Goal: Communication & Community: Answer question/provide support

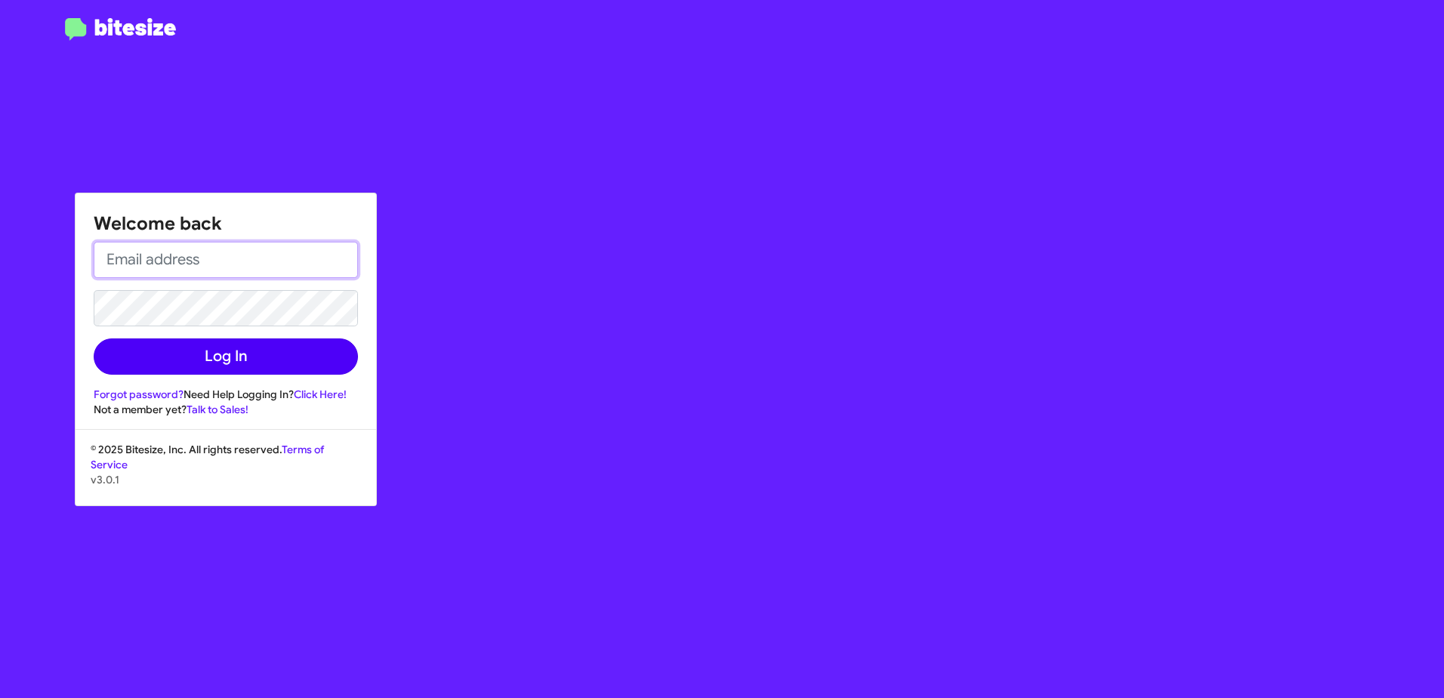
type input "[EMAIL_ADDRESS][PERSON_NAME][PERSON_NAME][DOMAIN_NAME]"
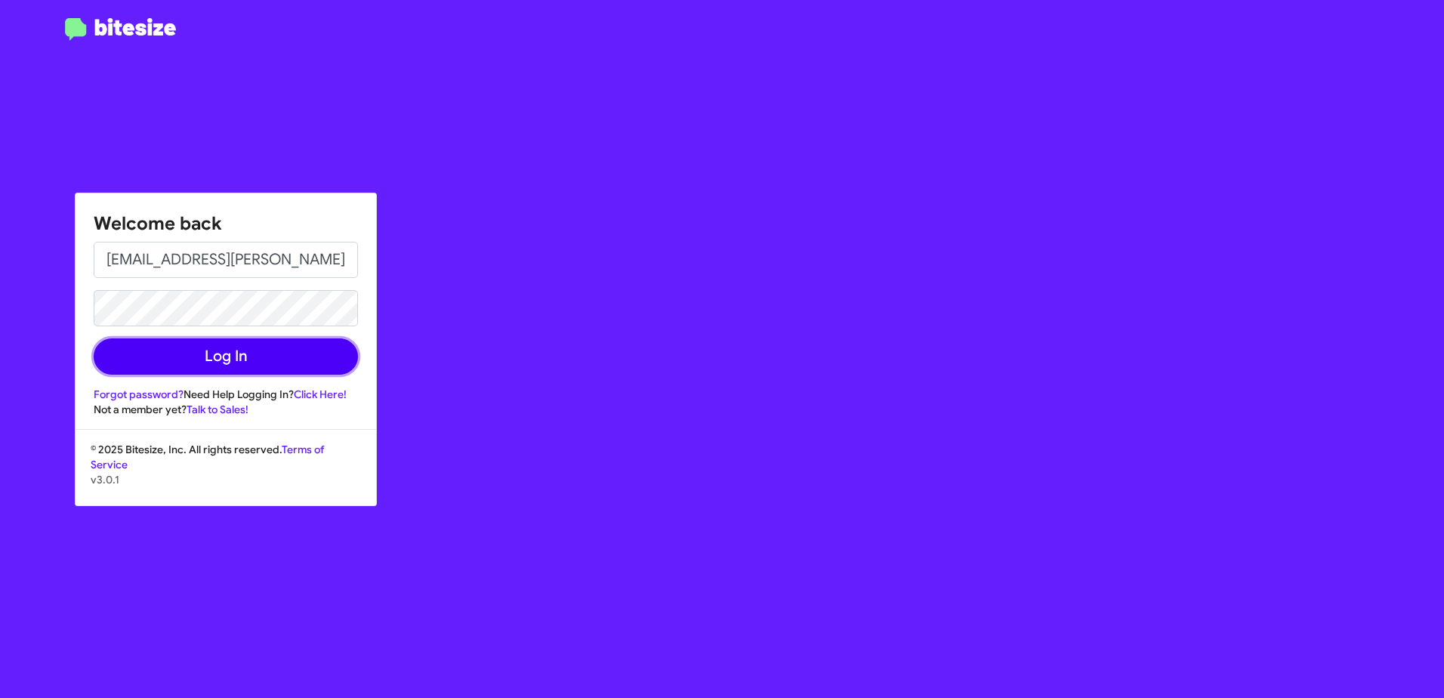
click at [259, 359] on button "Log In" at bounding box center [226, 356] width 264 height 36
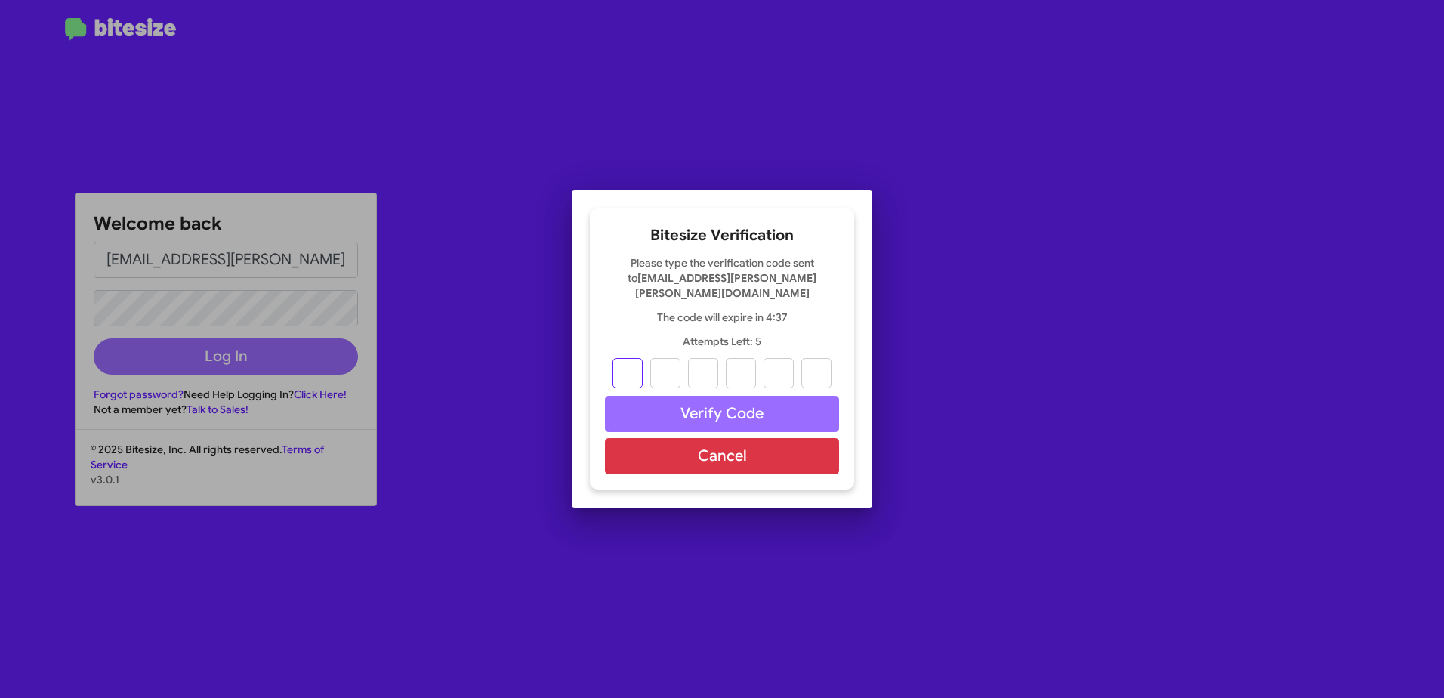
click at [631, 362] on input "text" at bounding box center [627, 373] width 30 height 30
type input "1"
type input "6"
type input "2"
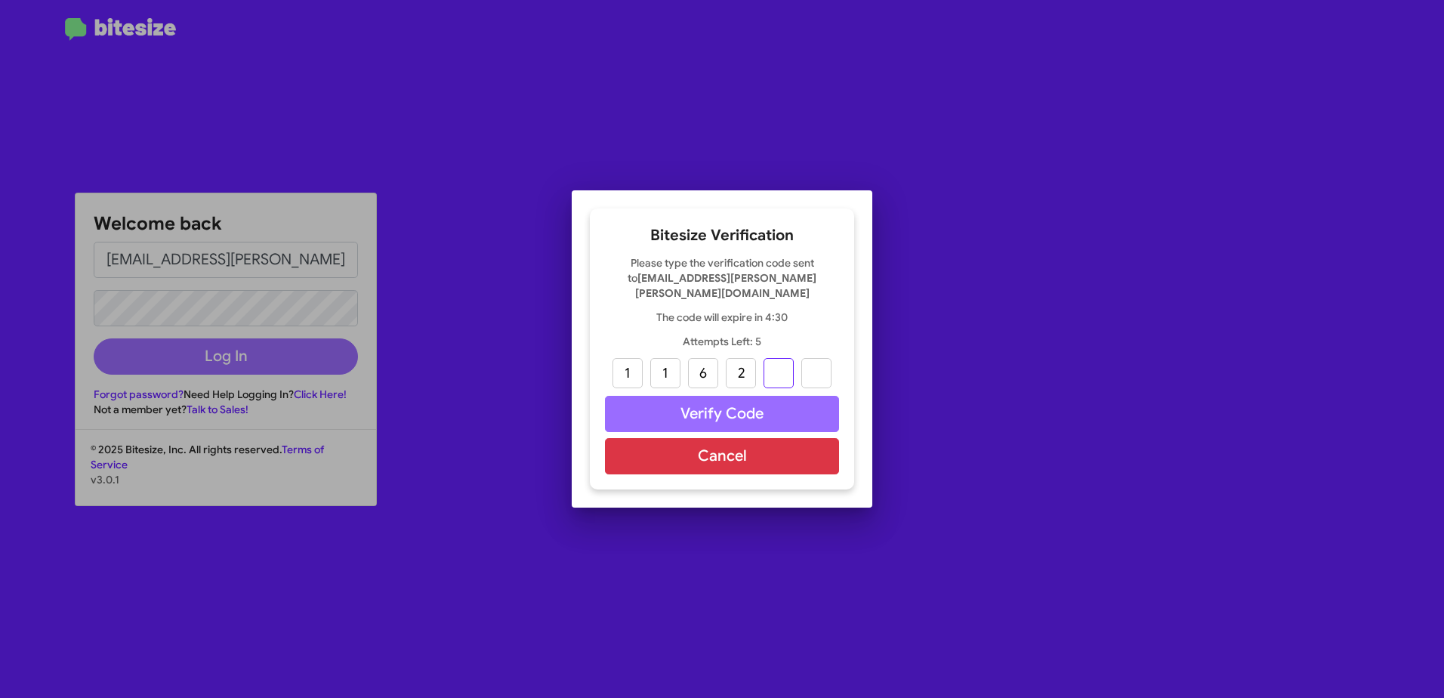
type input "3"
type input "4"
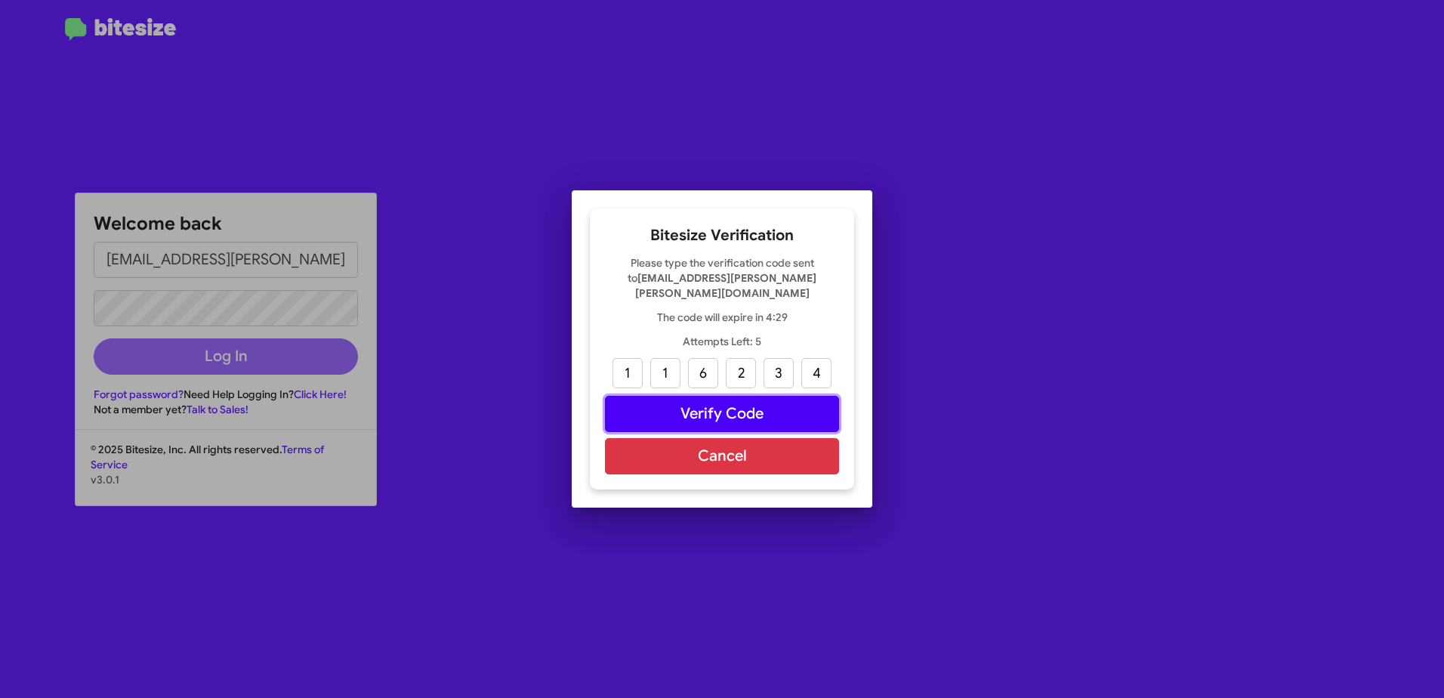
click at [730, 412] on button "Verify Code" at bounding box center [722, 414] width 234 height 36
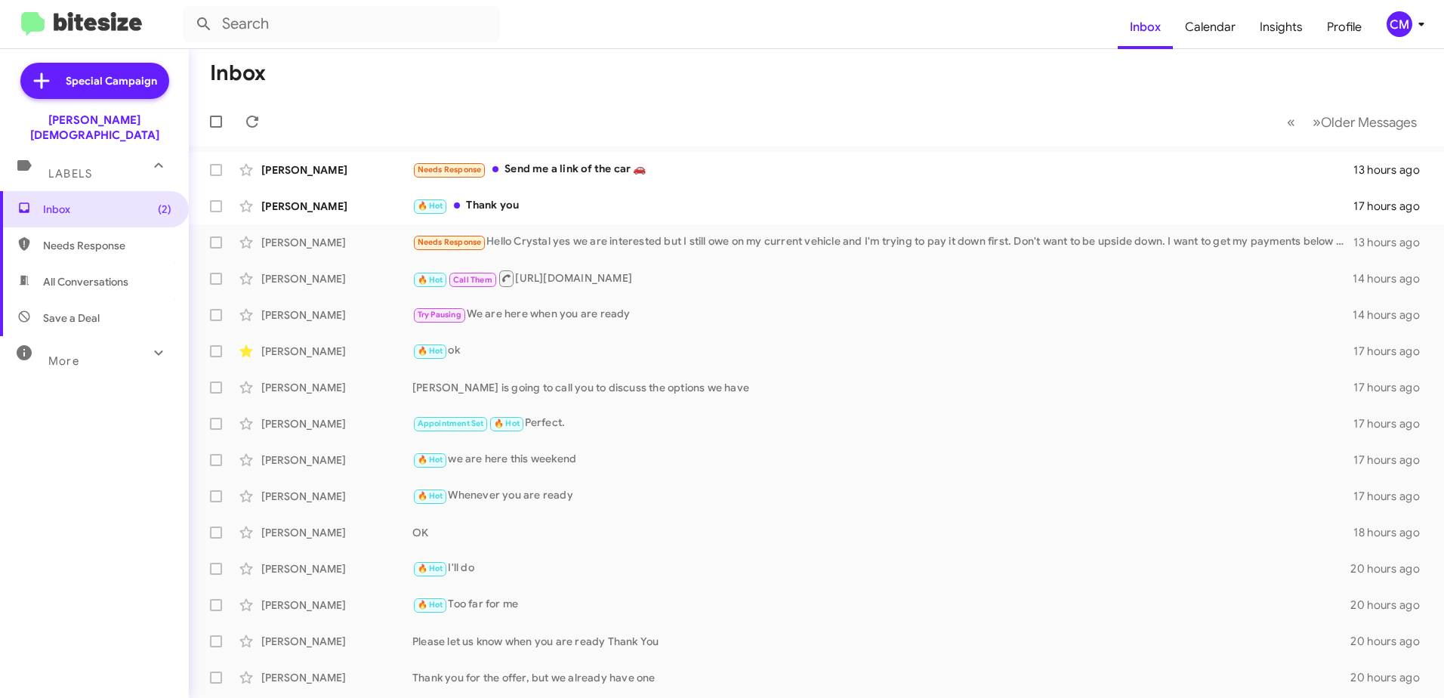
click at [126, 238] on span "Needs Response" at bounding box center [107, 245] width 128 height 15
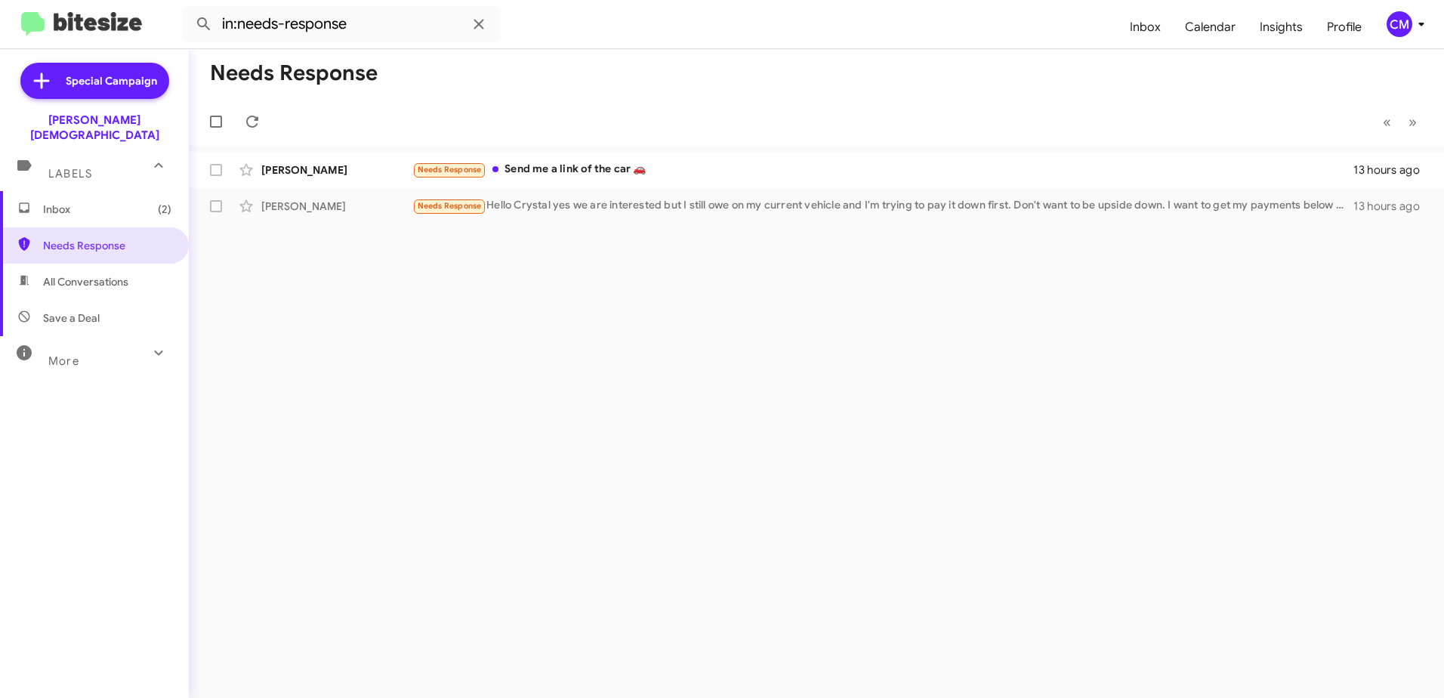
click at [122, 274] on span "All Conversations" at bounding box center [85, 281] width 85 height 15
type input "in:all-conversations"
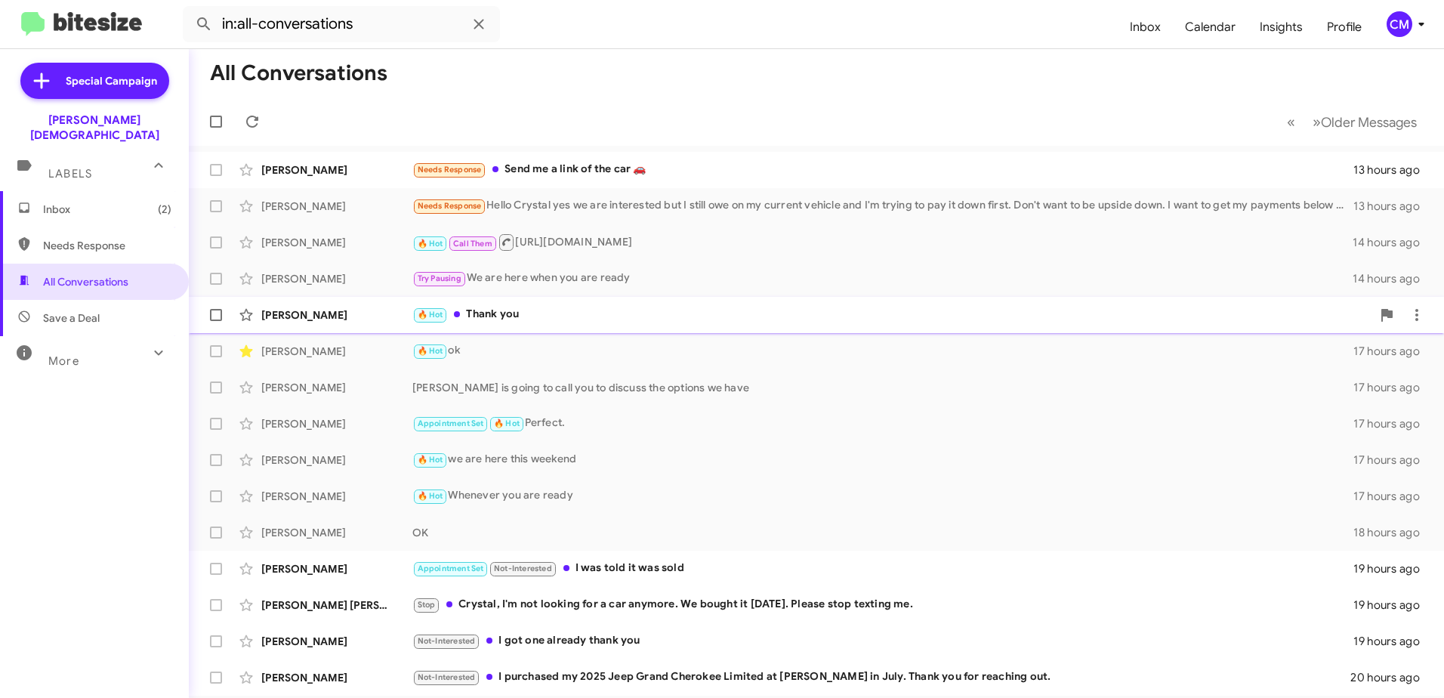
click at [555, 310] on div "🔥 Hot Thank you" at bounding box center [891, 314] width 959 height 17
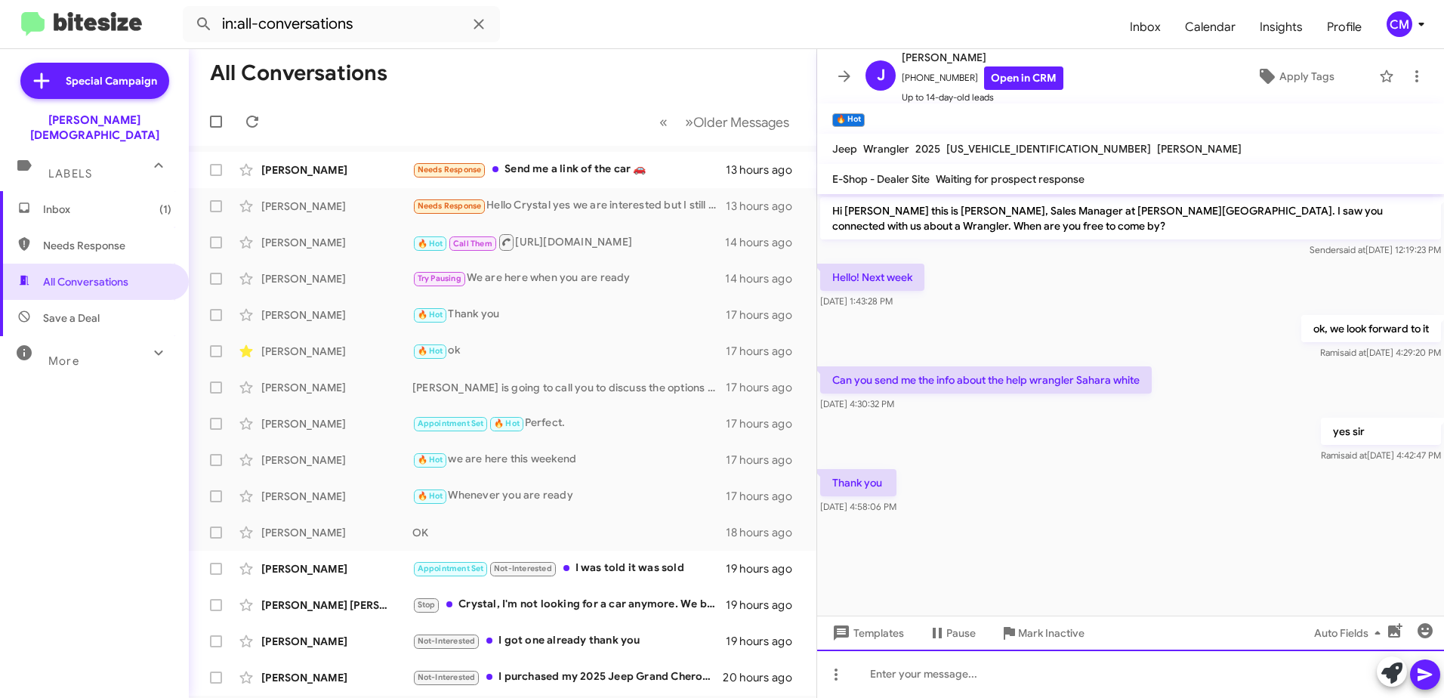
click at [920, 680] on div at bounding box center [1130, 673] width 627 height 48
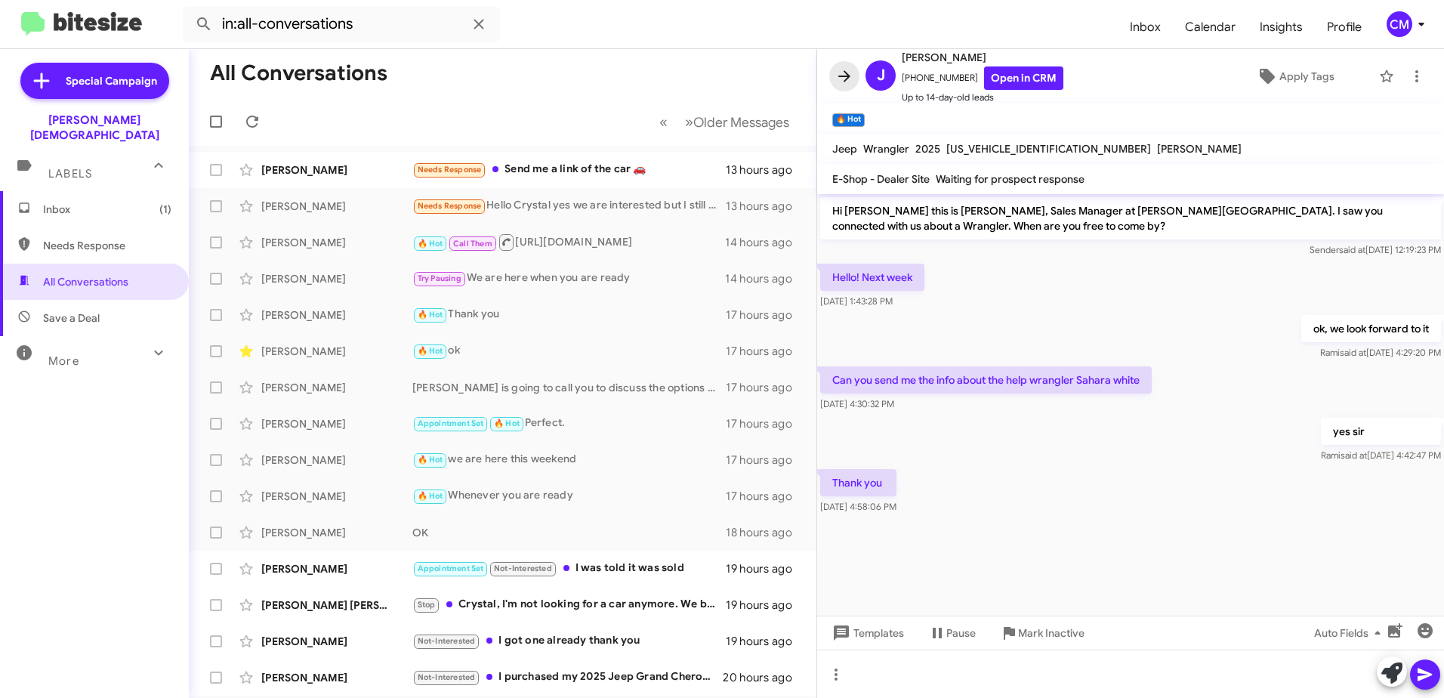
click at [844, 69] on icon at bounding box center [844, 76] width 18 height 18
